Goal: Go to known website: Access a specific website the user already knows

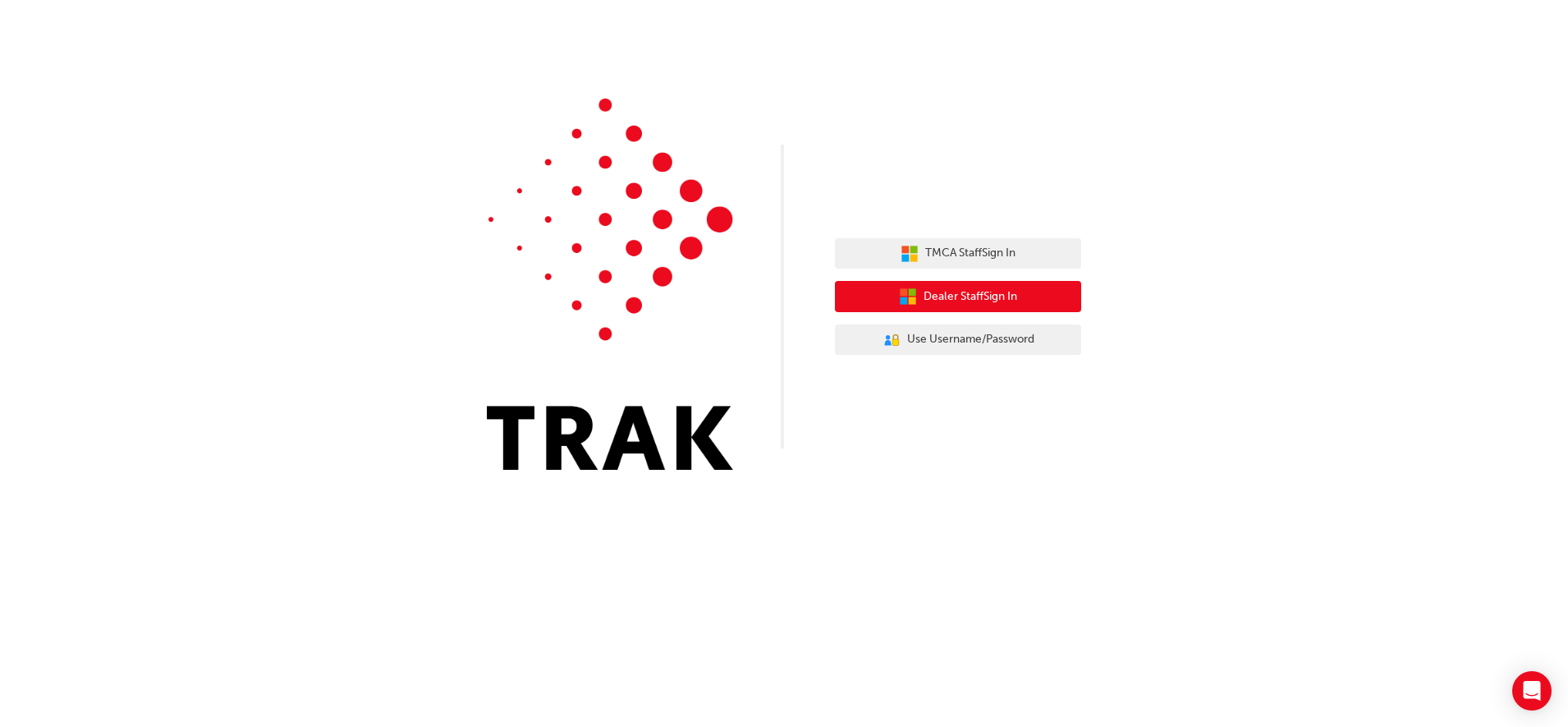
click at [993, 309] on button "Dealer Staff Sign In" at bounding box center [958, 296] width 246 height 31
